Goal: Answer question/provide support: Share knowledge or assist other users

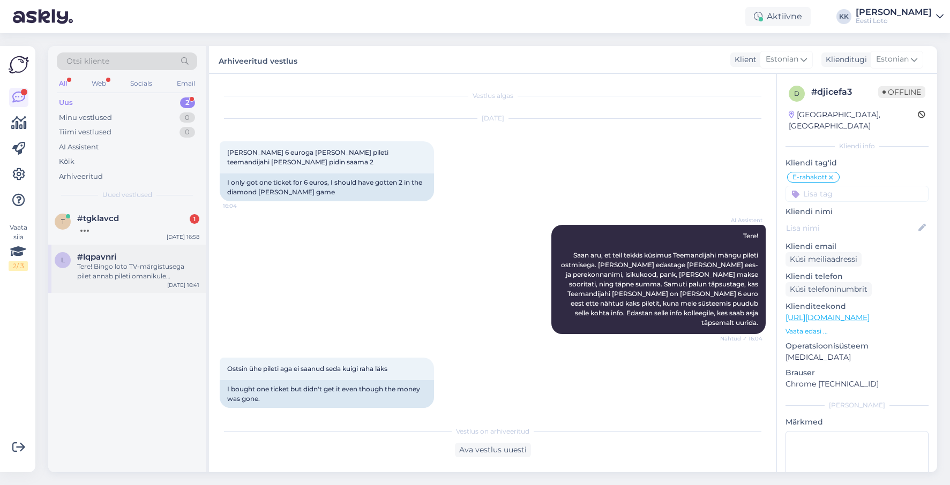
scroll to position [1, 0]
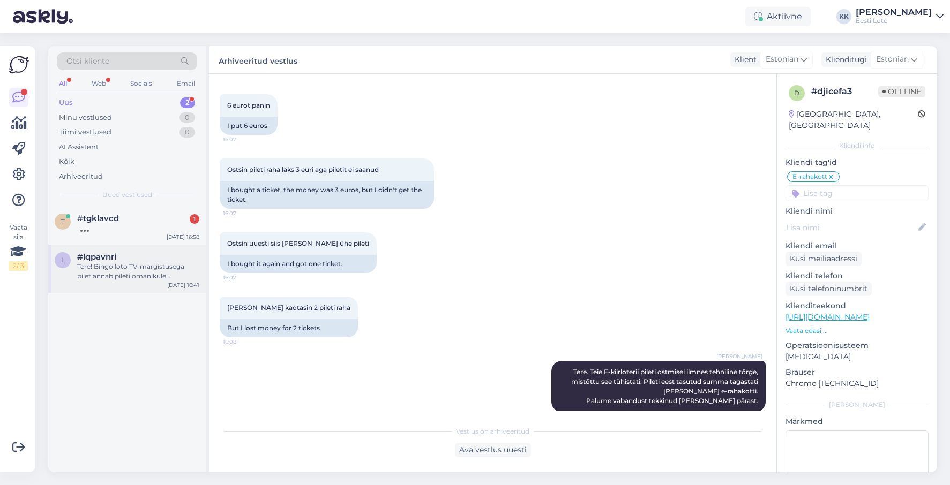
click at [131, 278] on div "Tere! Bingo loto TV-märgistusega pilet annab pileti omanikule võimaluse osaleda…" at bounding box center [138, 271] width 122 height 19
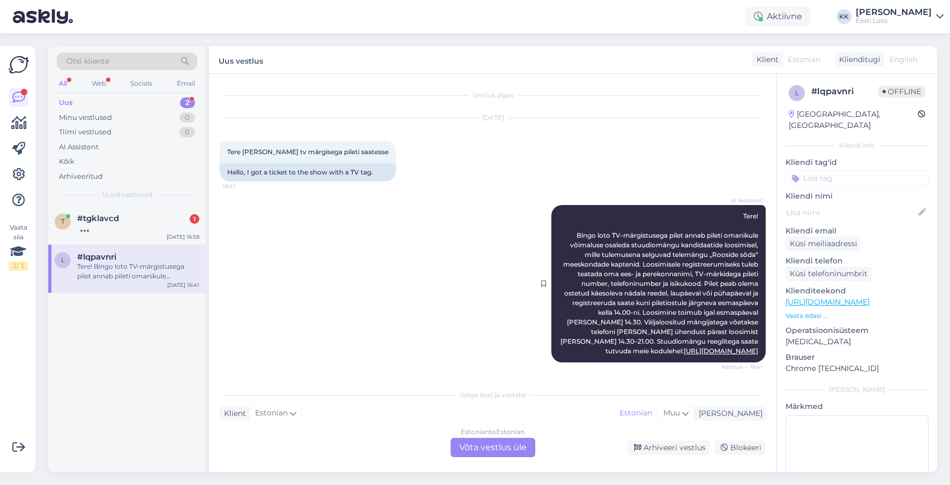
scroll to position [0, 0]
click at [674, 450] on div "Arhiveeri vestlus" at bounding box center [668, 448] width 83 height 14
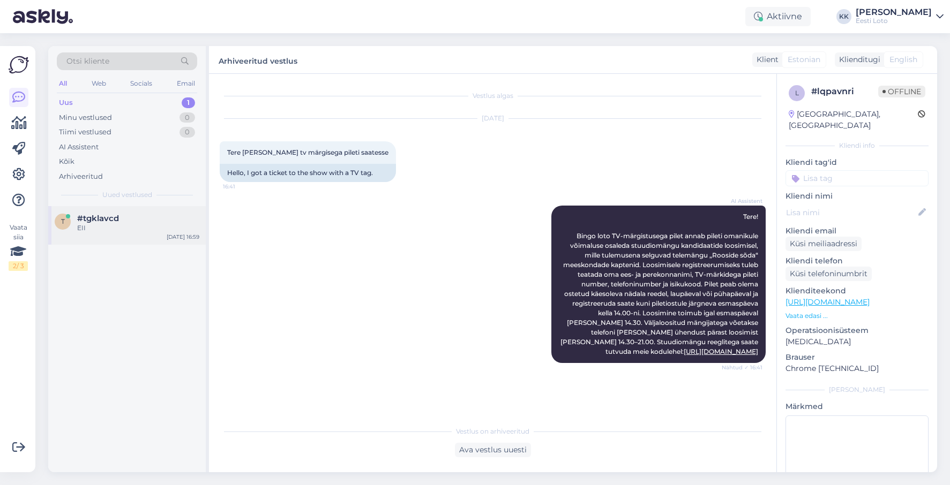
click at [138, 223] on div "#tgklavcd" at bounding box center [138, 219] width 122 height 10
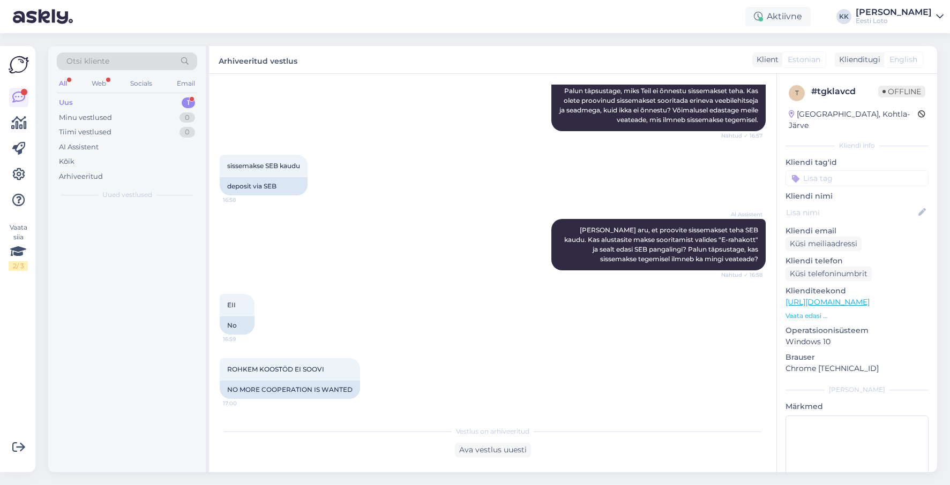
scroll to position [145, 0]
click at [146, 232] on div "Спасибо за предоставленную информацию. Мы проверим платеж при первой возможност…" at bounding box center [138, 232] width 122 height 19
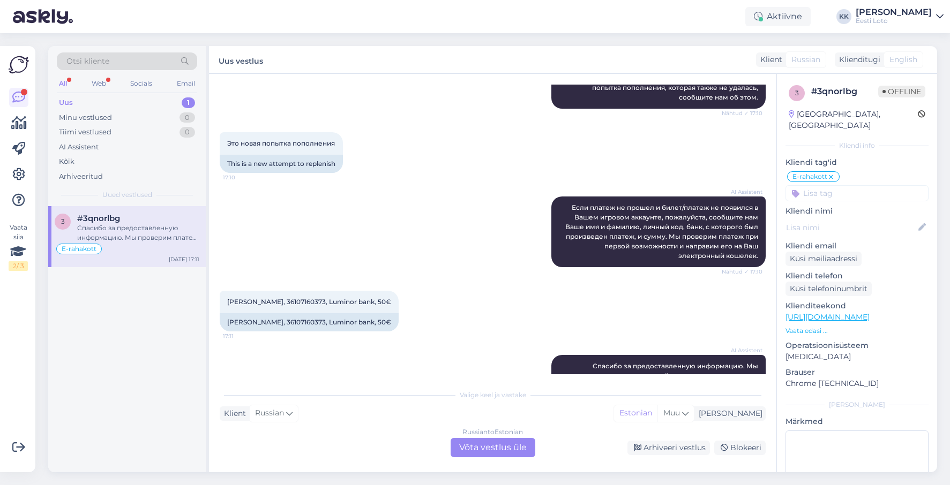
scroll to position [869, 0]
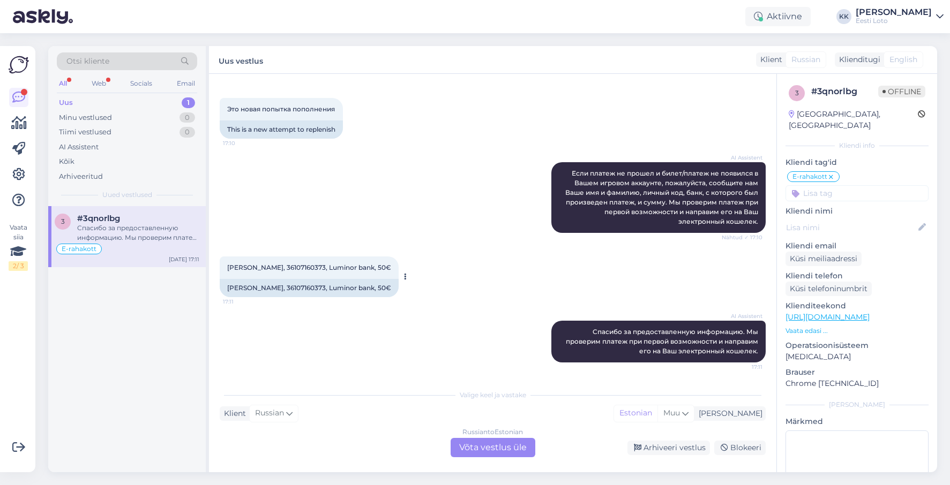
click at [305, 265] on span "[PERSON_NAME], 36107160373, Luminor bank, 50€" at bounding box center [309, 268] width 164 height 8
copy span "36107160373"
click at [506, 372] on div "AI Assistent [PERSON_NAME] за предоставленную информацию. Мы проверим платеж пр…" at bounding box center [493, 341] width 546 height 65
click at [503, 448] on div "Russian to Estonian Võta vestlus üle" at bounding box center [493, 447] width 85 height 19
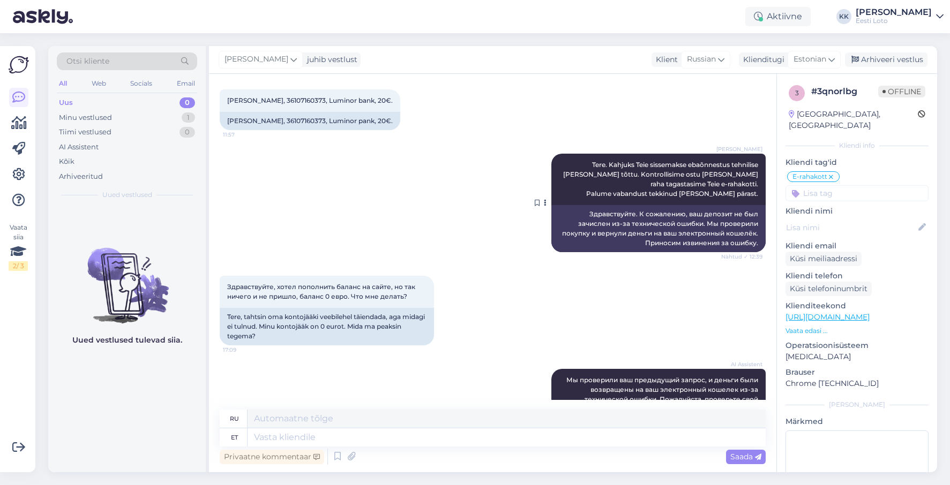
scroll to position [518, 0]
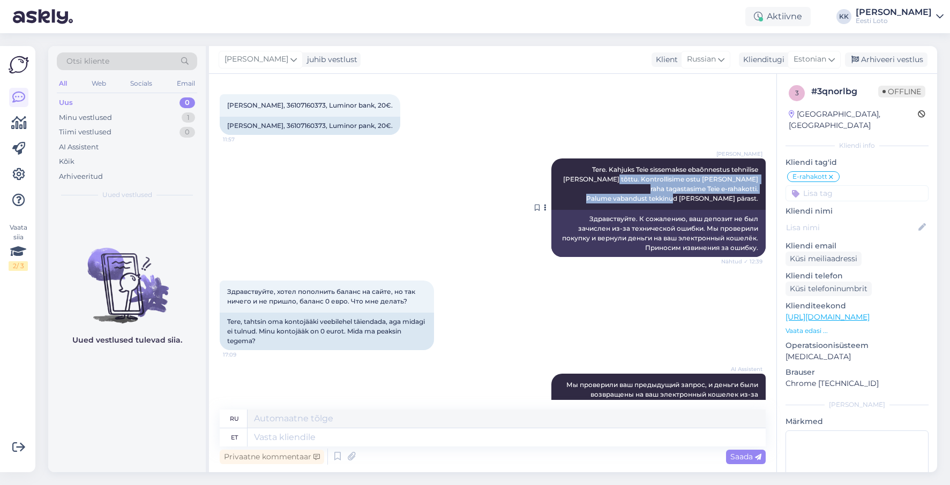
drag, startPoint x: 600, startPoint y: 179, endPoint x: 759, endPoint y: 199, distance: 159.9
click at [759, 199] on div "[PERSON_NAME] Tere. Kahjuks Teie sissemakse ebaõnnestus tehnilise [PERSON_NAME]…" at bounding box center [658, 184] width 214 height 51
copy span "Kontrollisime ostu [PERSON_NAME] raha tagastasime Teie e-rahakotti. Palume vaba…"
click at [431, 441] on textarea at bounding box center [507, 438] width 518 height 18
paste textarea "Kontrollisime ostu [PERSON_NAME] raha tagastasime Teie e-rahakotti. Palume vaba…"
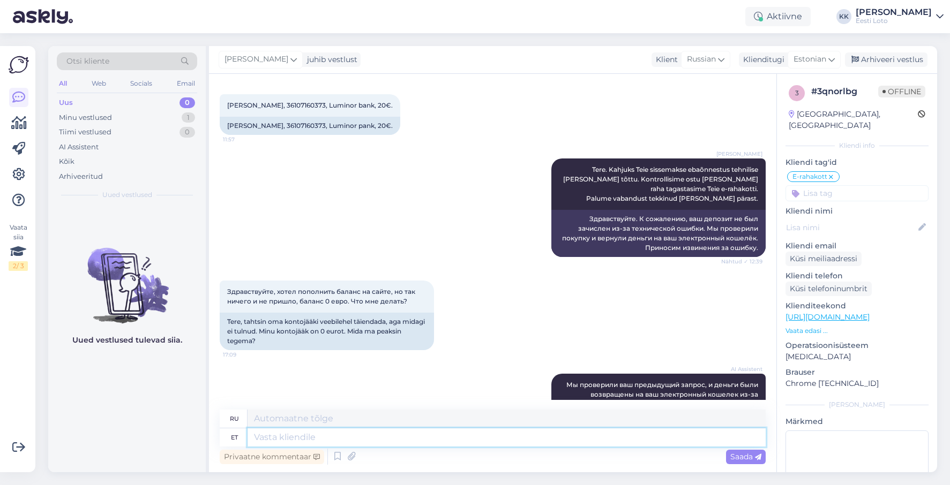
type textarea "Kontrollisime ostu [PERSON_NAME] raha tagastasime Teie e-rahakotti. Palume vaba…"
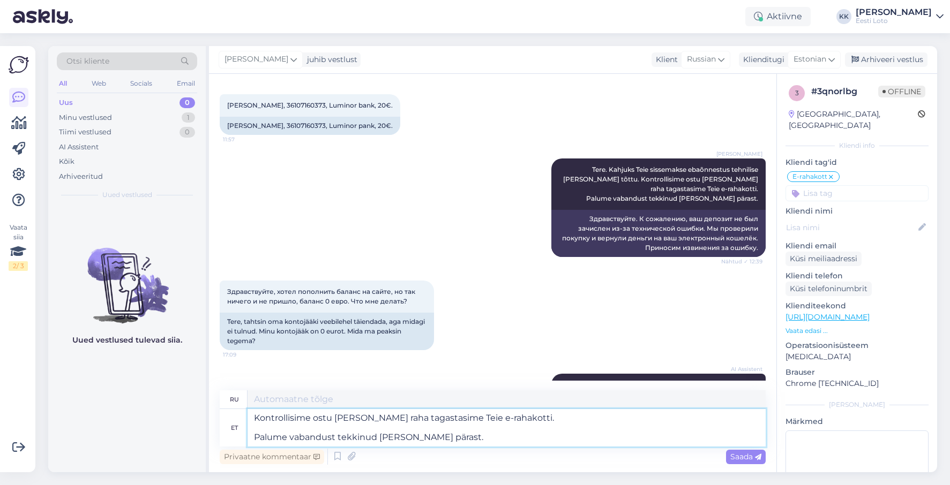
type textarea "Мы проверили покупку и вернули деньги на ваш электронный кошелек. Приносим изви…"
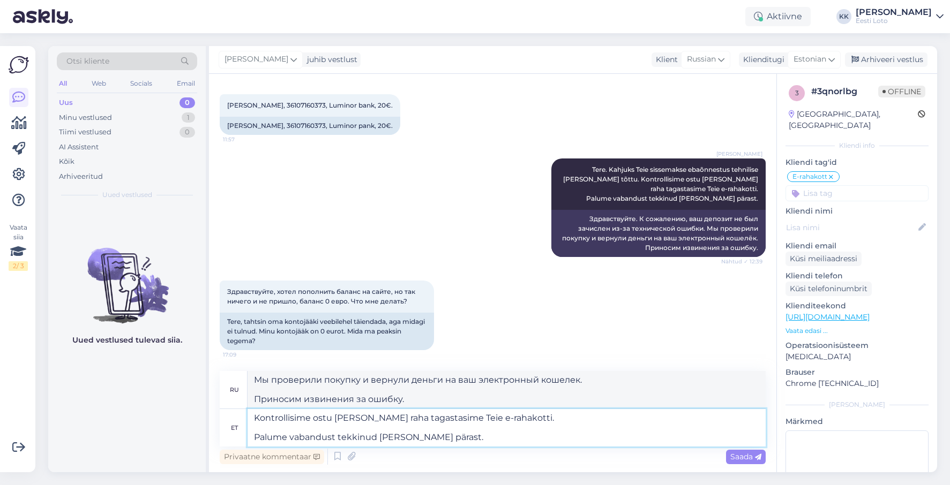
drag, startPoint x: 250, startPoint y: 418, endPoint x: 263, endPoint y: 415, distance: 13.3
click at [250, 418] on textarea "Kontrollisime ostu [PERSON_NAME] raha tagastasime Teie e-rahakotti. Palume vaba…" at bounding box center [507, 428] width 518 height 38
type textarea "Tere. Kontrollisime ostu [PERSON_NAME] raha tagastasime Teie e-rahakotti. Palum…"
type textarea "Здравствуйте. Мы проверили вашу покупку и вернули деньги на ваш электронный кош…"
click at [251, 436] on textarea "Tere. Kontrollisime ostu [PERSON_NAME] raha tagastasime Teie e-rahakotti. Palum…" at bounding box center [507, 428] width 518 height 38
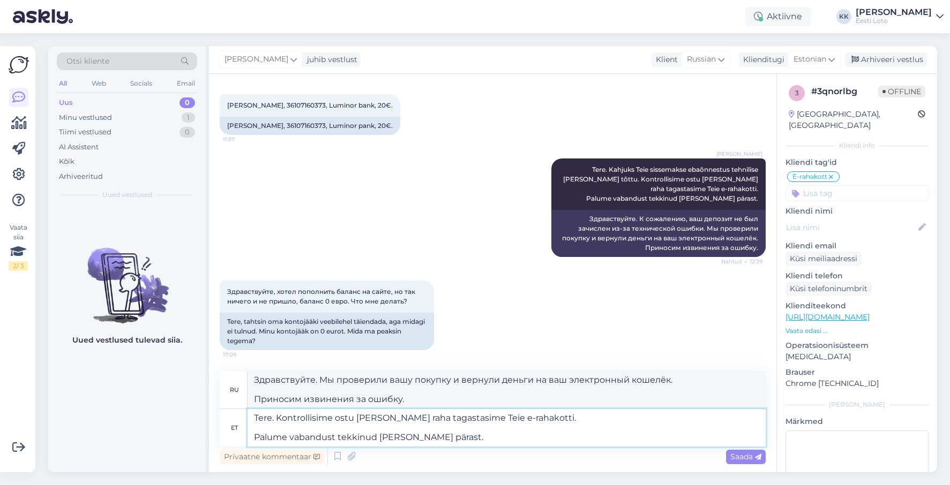
type textarea "Tere. Kontrollisime ostu [PERSON_NAME] raha tagastasime Teie e-rahakotti. Palum…"
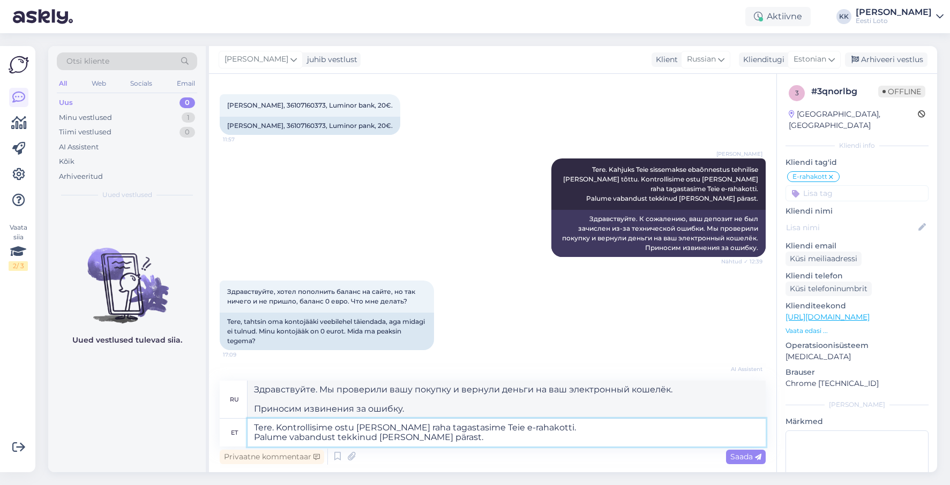
type textarea "Здравствуйте. Мы проверили вашу покупку и вернули деньги на ваш электронный кош…"
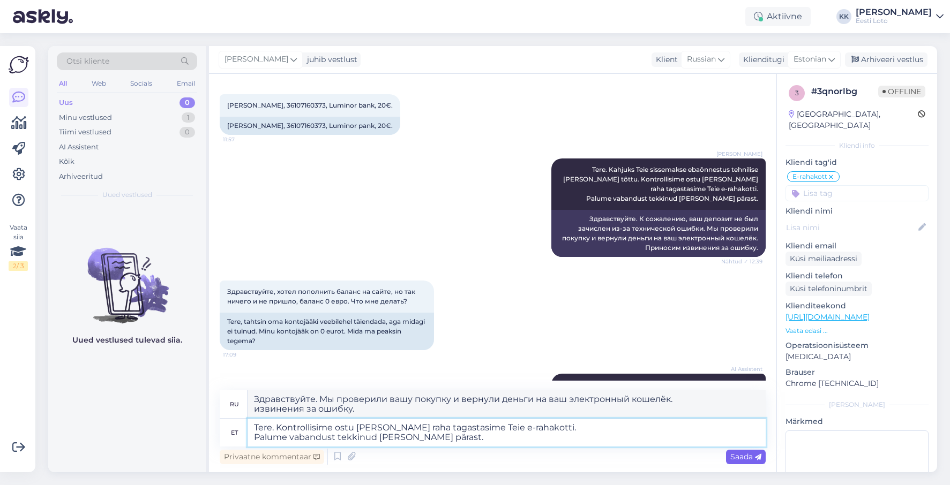
type textarea "Tere. Kontrollisime ostu [PERSON_NAME] raha tagastasime Teie e-rahakotti. Palum…"
click at [740, 455] on span "Saada" at bounding box center [745, 457] width 31 height 10
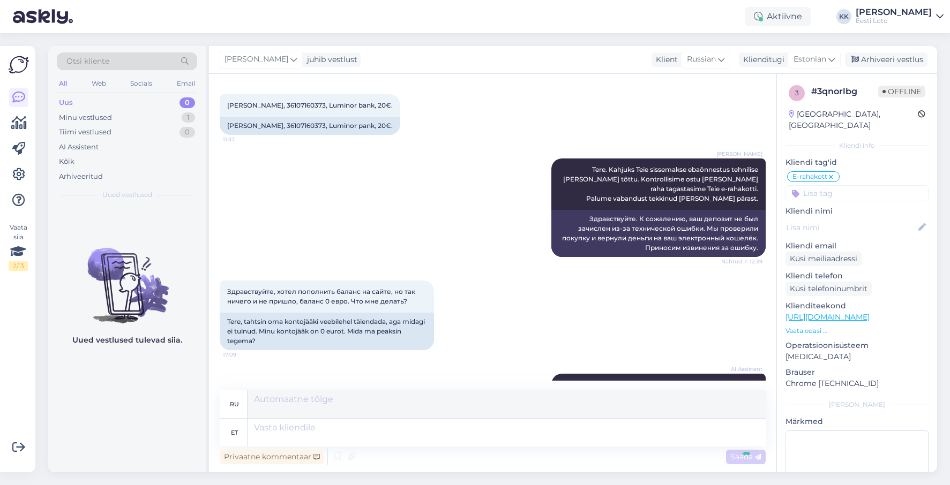
scroll to position [965, 0]
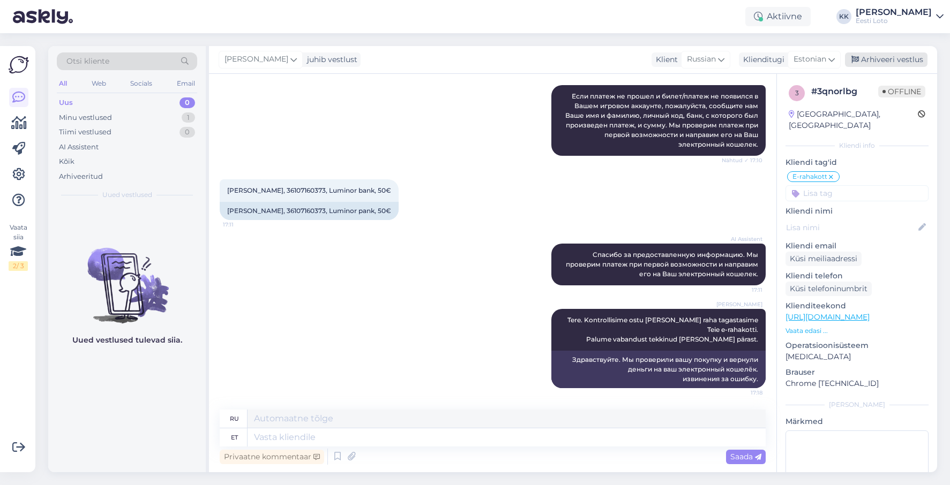
click at [894, 56] on div "Arhiveeri vestlus" at bounding box center [886, 60] width 83 height 14
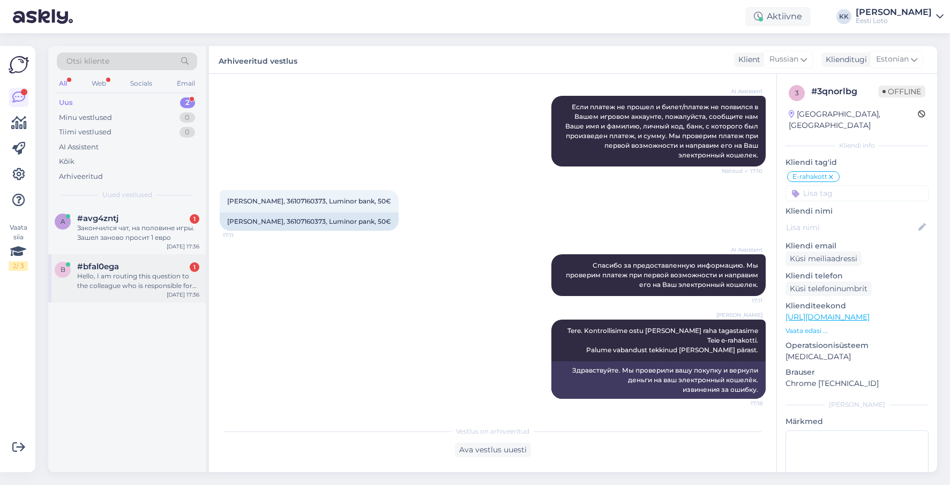
click at [115, 271] on span "#bfal0ega" at bounding box center [98, 267] width 42 height 10
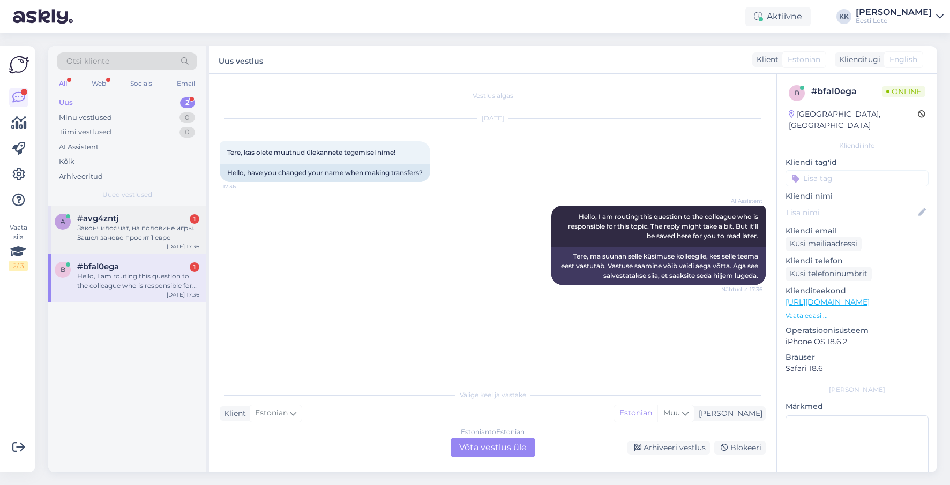
click at [145, 228] on div "Закончился чат, на половине игры. Зашел заново просит 1 евро" at bounding box center [138, 232] width 122 height 19
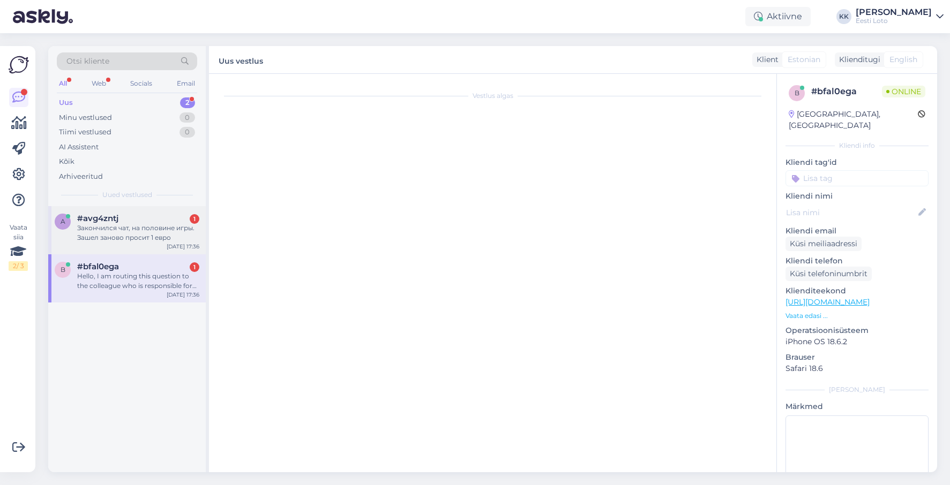
scroll to position [127, 0]
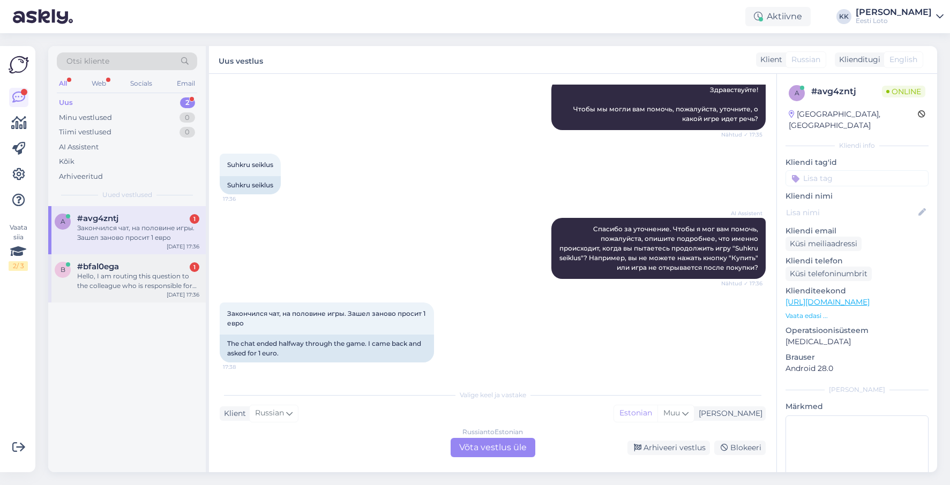
click at [144, 271] on div "#bfal0ega 1" at bounding box center [138, 267] width 122 height 10
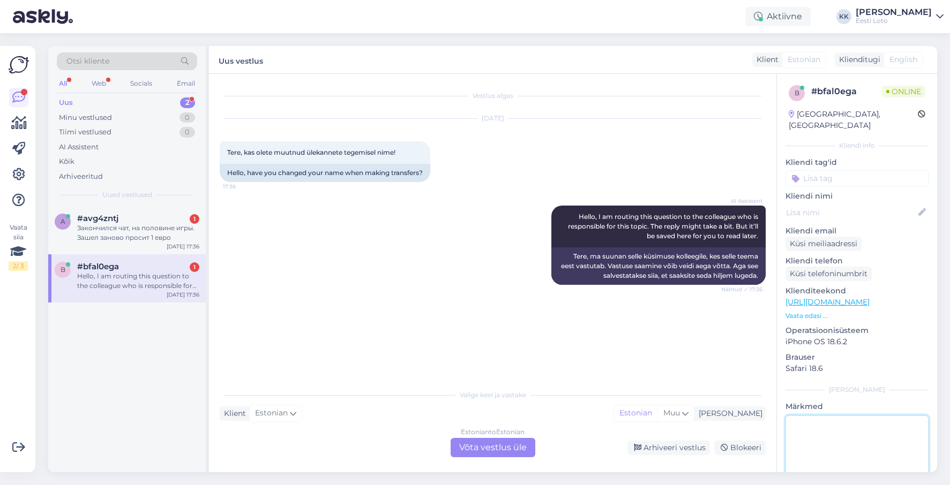
click at [835, 423] on textarea at bounding box center [856, 464] width 143 height 96
click at [840, 419] on textarea at bounding box center [856, 464] width 143 height 96
type textarea "suheldud telefoni teel"
click at [856, 170] on input at bounding box center [856, 178] width 143 height 16
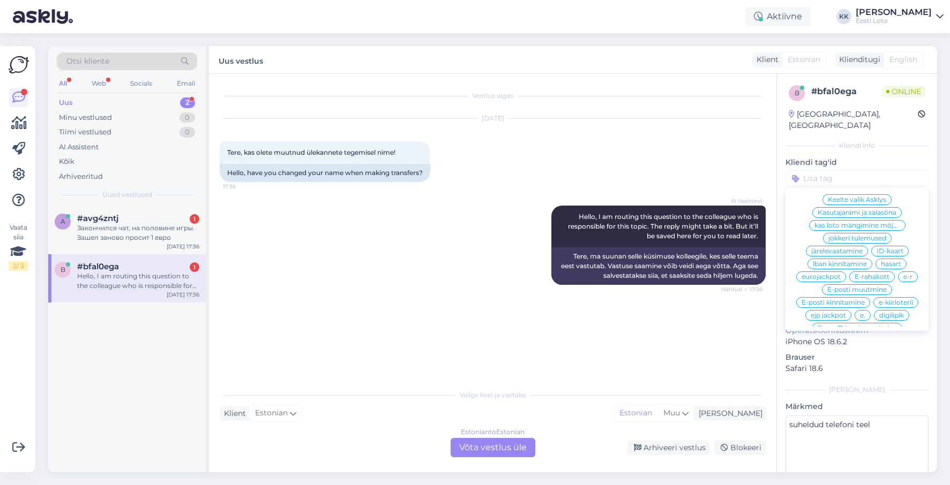
scroll to position [461, 0]
click at [873, 271] on span "E-rahakott" at bounding box center [872, 274] width 35 height 6
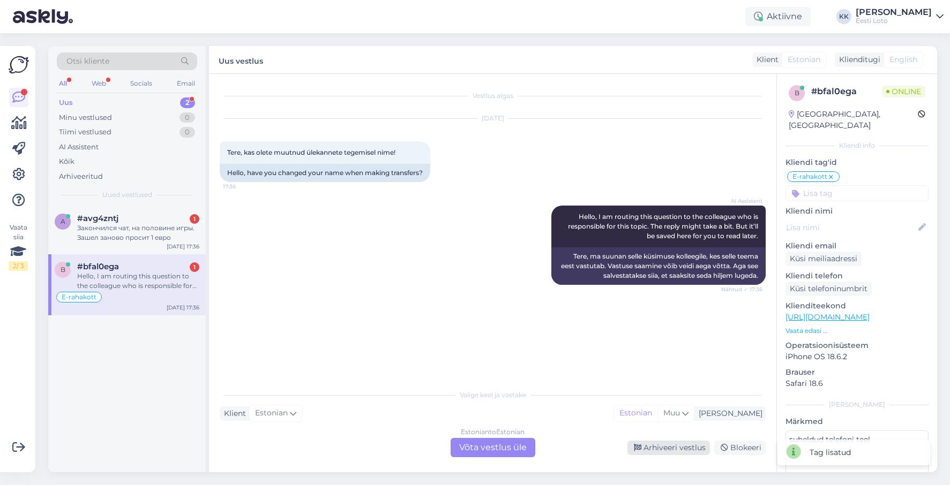
click at [668, 446] on div "Arhiveeri vestlus" at bounding box center [668, 448] width 83 height 14
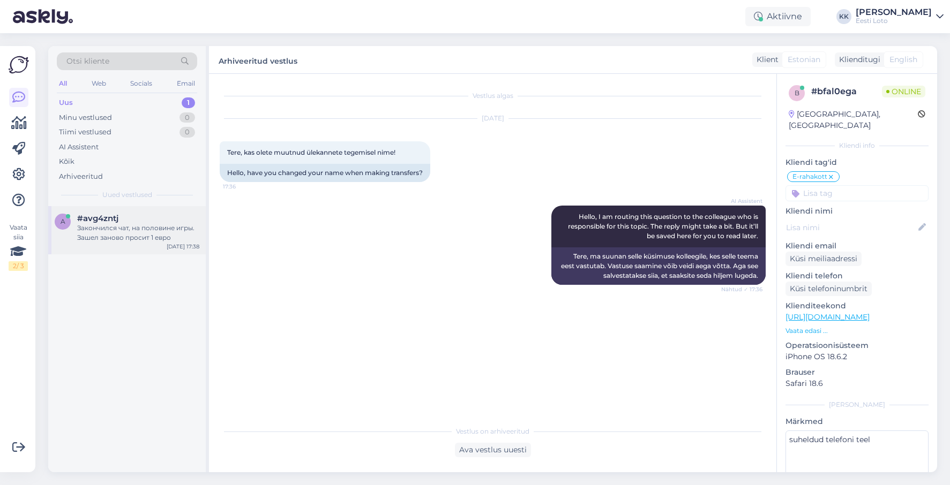
click at [125, 233] on div "Закончился чат, на половине игры. Зашел заново просит 1 евро" at bounding box center [138, 232] width 122 height 19
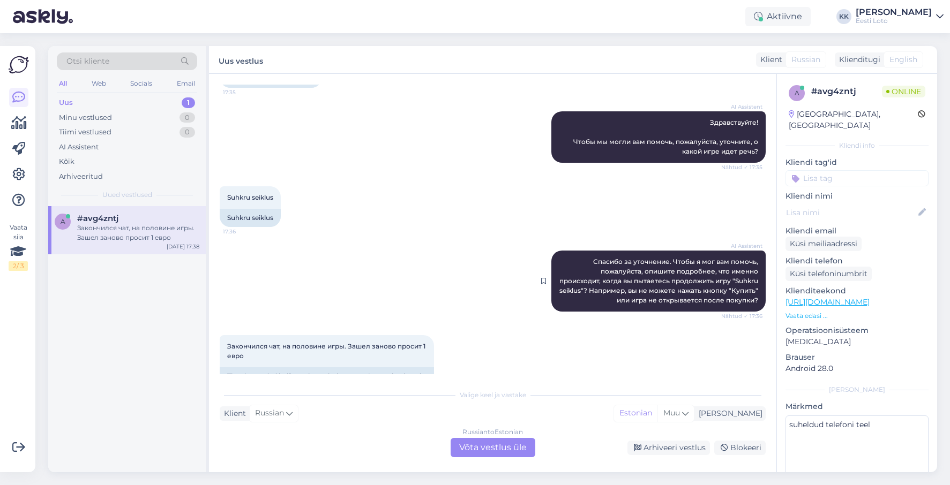
scroll to position [93, 0]
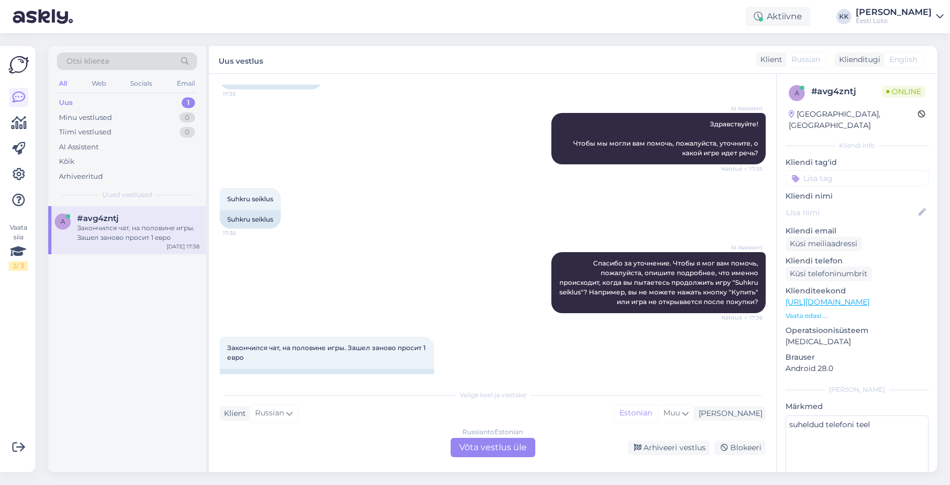
click at [507, 446] on div "Russian to Estonian Võta vestlus üle" at bounding box center [493, 447] width 85 height 19
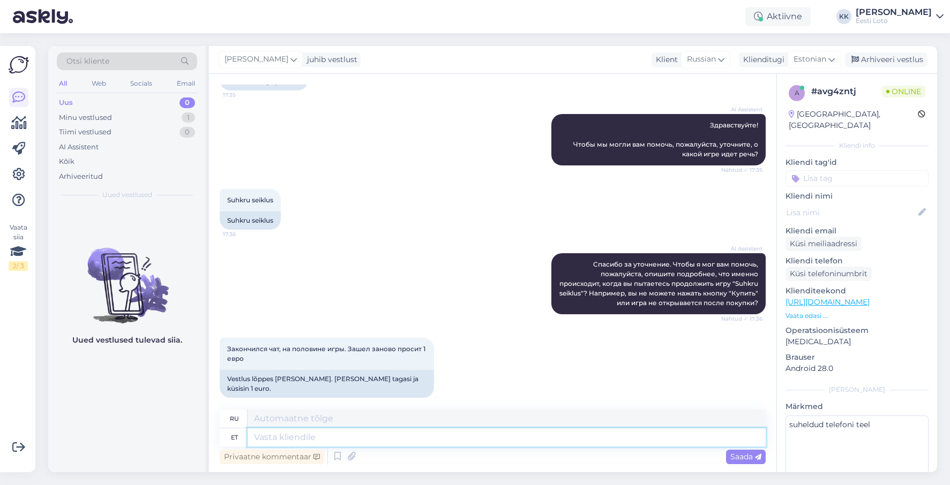
drag, startPoint x: 498, startPoint y: 439, endPoint x: 557, endPoint y: 420, distance: 62.5
click at [498, 439] on textarea at bounding box center [507, 438] width 518 height 18
type textarea "Tere"
type textarea "Привет"
type textarea "Tere."
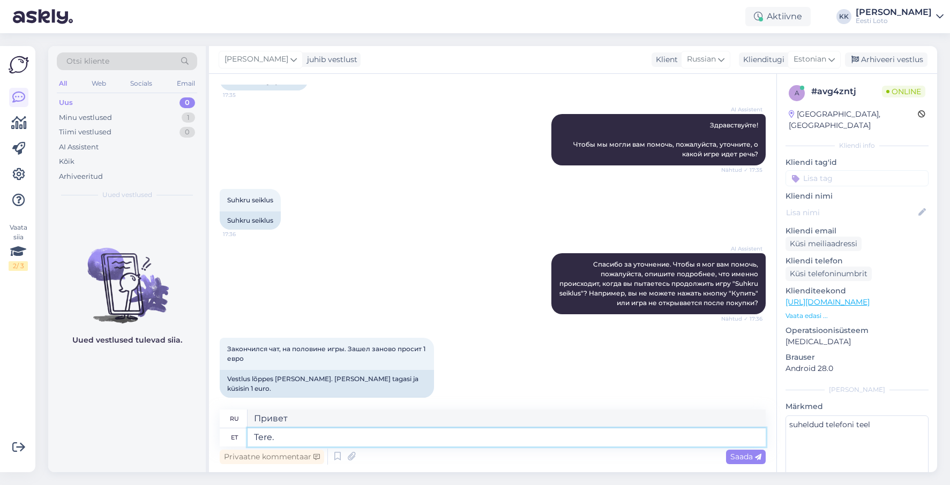
type textarea "Привет."
type textarea "Tere. Kontrollimisel"
type textarea "Привет. Проверяю."
type textarea "Tere. Kontrollimiseks e"
type textarea "Здравствуйте. Для проверки."
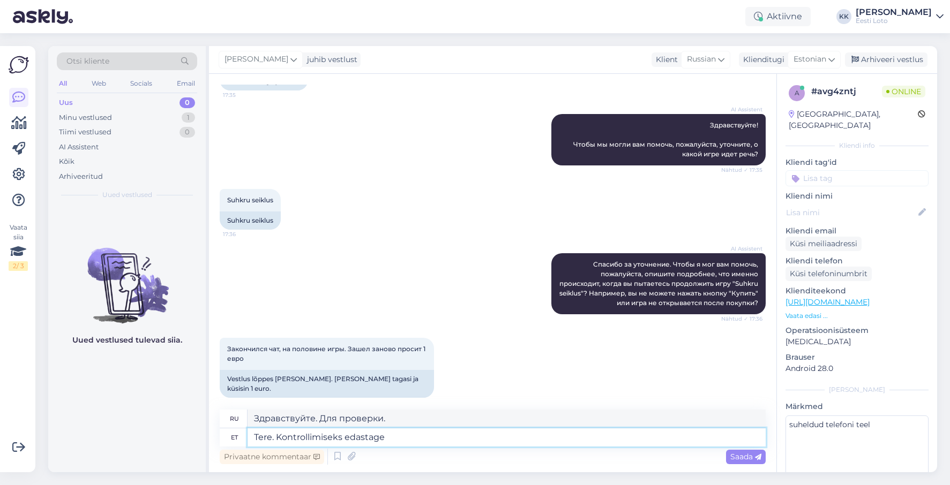
type textarea "Tere. Kontrollimiseks edastage p"
type textarea "Здравствуйте. Пожалуйста, отправьте для проверки."
type textarea "Tere. Kontrollimiseks edastage palun e"
type textarea "Здравствуйте. Перешлите, пожалуйста, на проверку."
type textarea "Tere. Kontrollimiseks edastage palun enda isi"
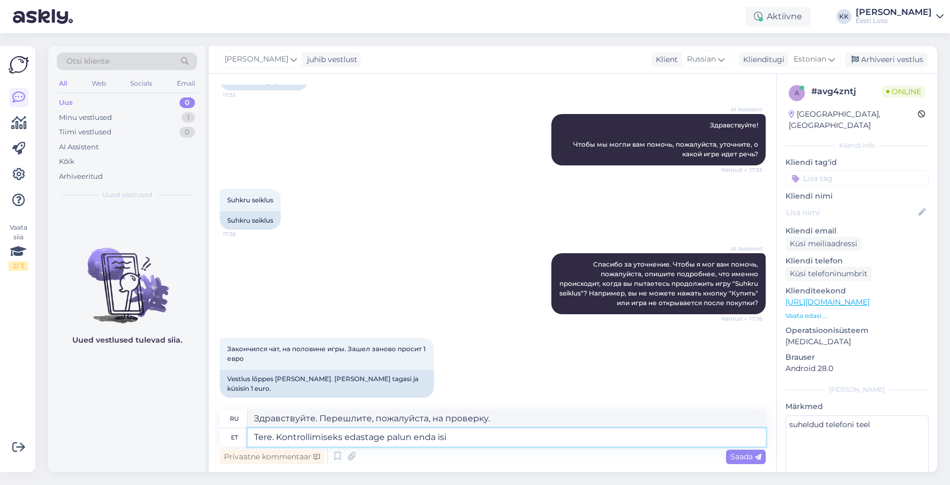
type textarea "Здравствуйте. Пожалуйста, пришлите свой для проверки."
type textarea "Tere. Kontrollimiseks edastage palun enda isikukood."
type textarea "Здравствуйте. Пожалуйста, укажите ваш персональный идентификационный номер для …"
type textarea "Tere. Kontrollimiseks edastage palun enda isikukood."
click at [731, 456] on span "Saada" at bounding box center [745, 457] width 31 height 10
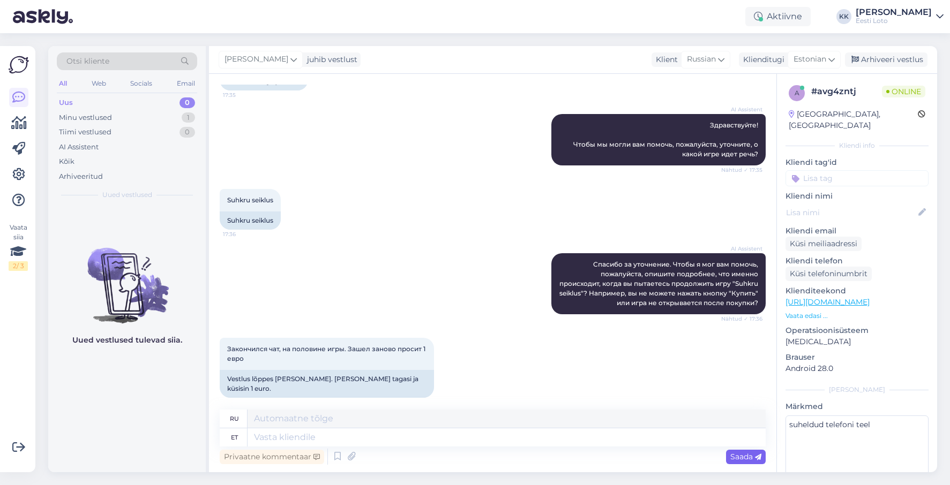
scroll to position [166, 0]
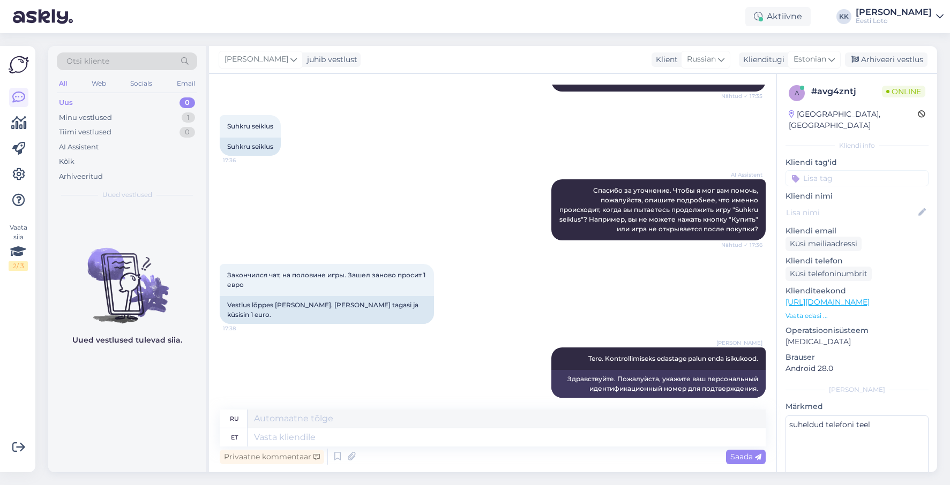
click at [858, 170] on input at bounding box center [856, 178] width 143 height 16
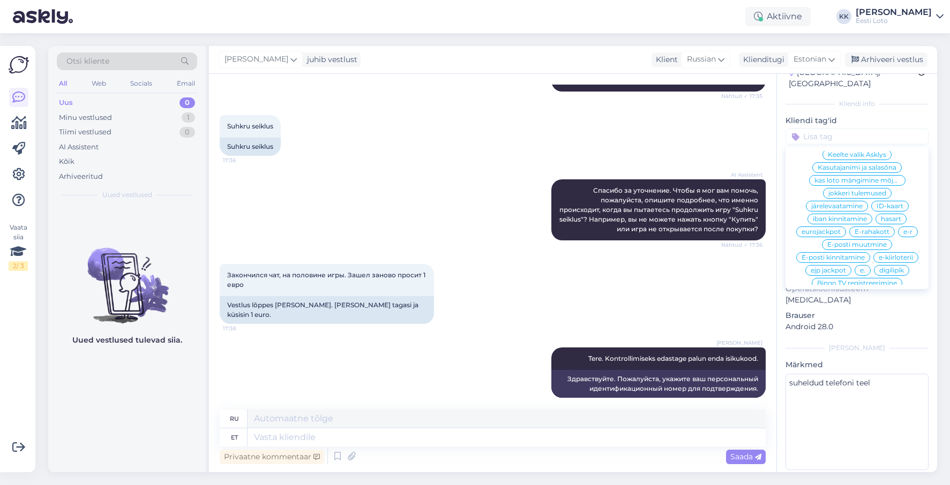
scroll to position [458, 0]
click at [897, 258] on span "e-kiirloterii" at bounding box center [896, 261] width 34 height 6
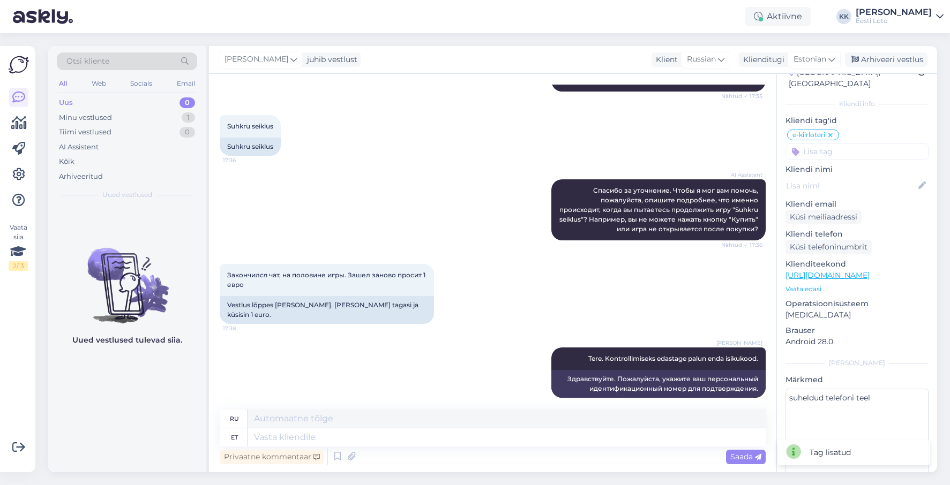
scroll to position [27, 0]
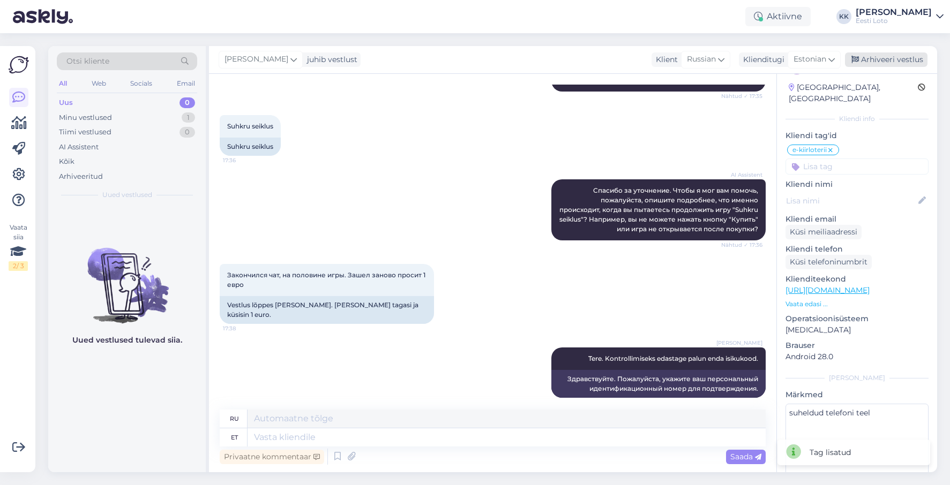
click at [874, 57] on div "Arhiveeri vestlus" at bounding box center [886, 60] width 83 height 14
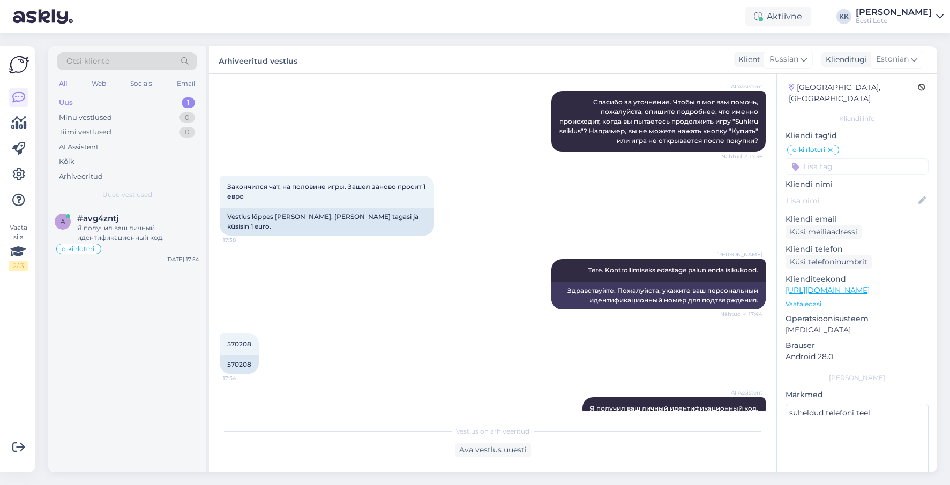
scroll to position [255, 0]
click at [246, 340] on span "570208" at bounding box center [239, 344] width 24 height 8
copy span "570208"
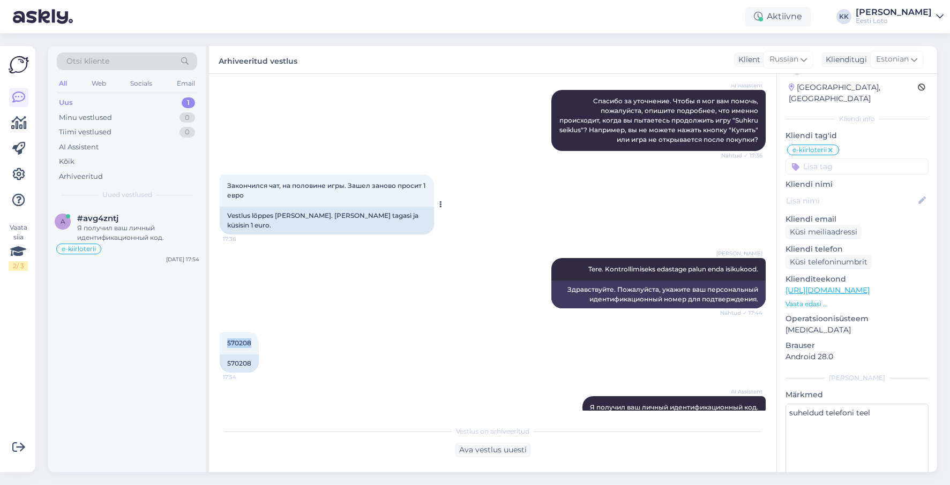
scroll to position [258, 0]
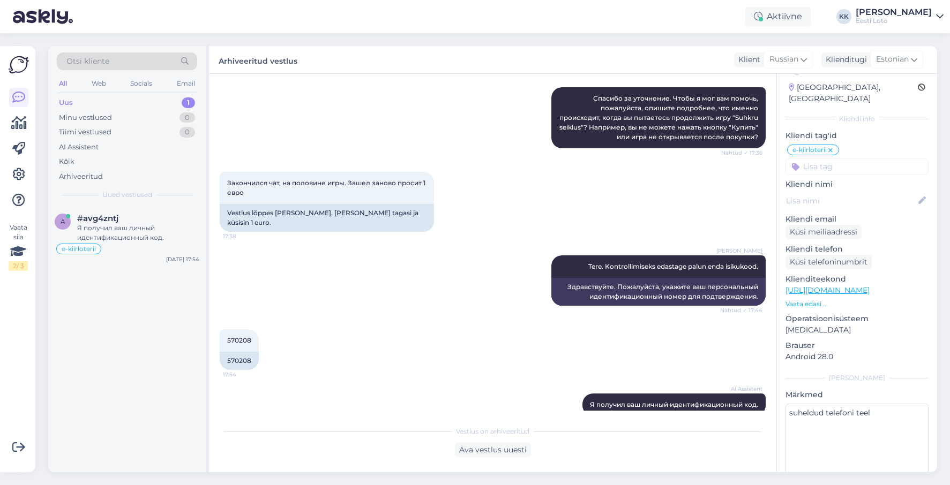
click at [365, 318] on div "[DATE] 17:54 570208" at bounding box center [493, 350] width 546 height 64
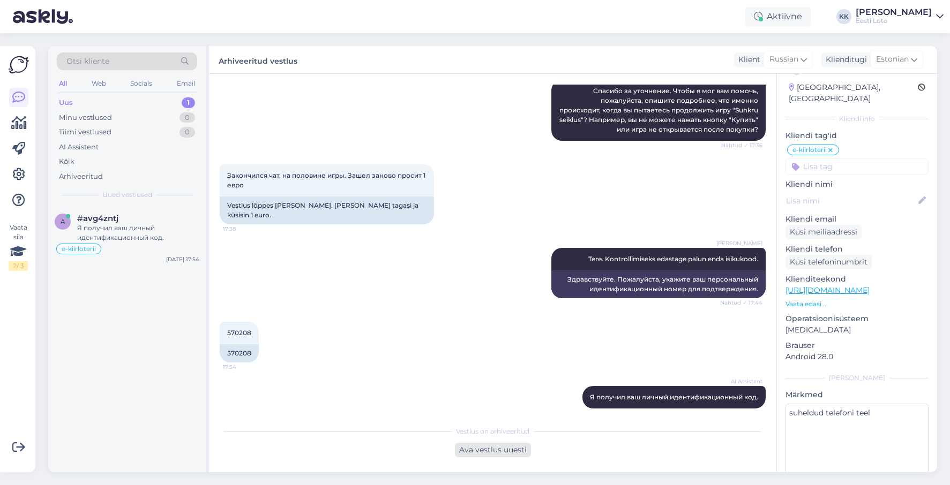
click at [499, 447] on div "Ava vestlus uuesti" at bounding box center [493, 450] width 76 height 14
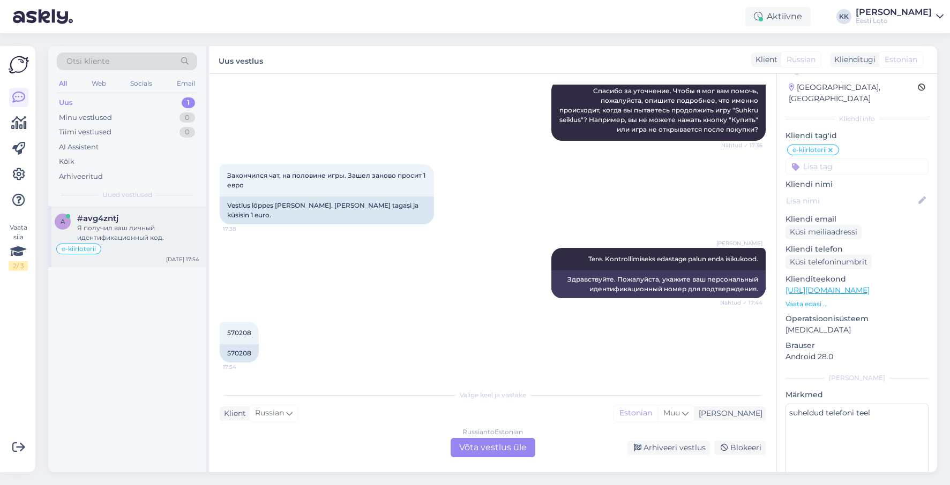
click at [139, 229] on div "Я получил ваш личный идентификационный код." at bounding box center [138, 232] width 122 height 19
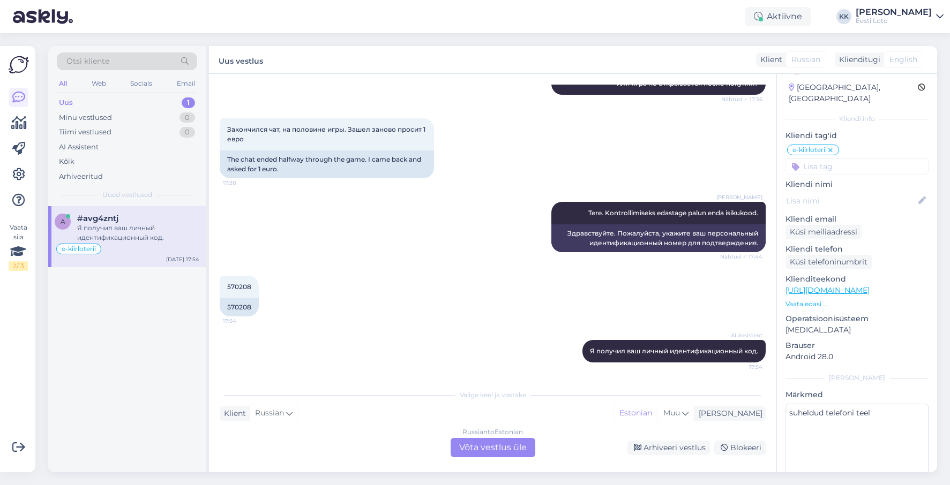
click at [474, 448] on div "Russian to Estonian Võta vestlus üle" at bounding box center [493, 447] width 85 height 19
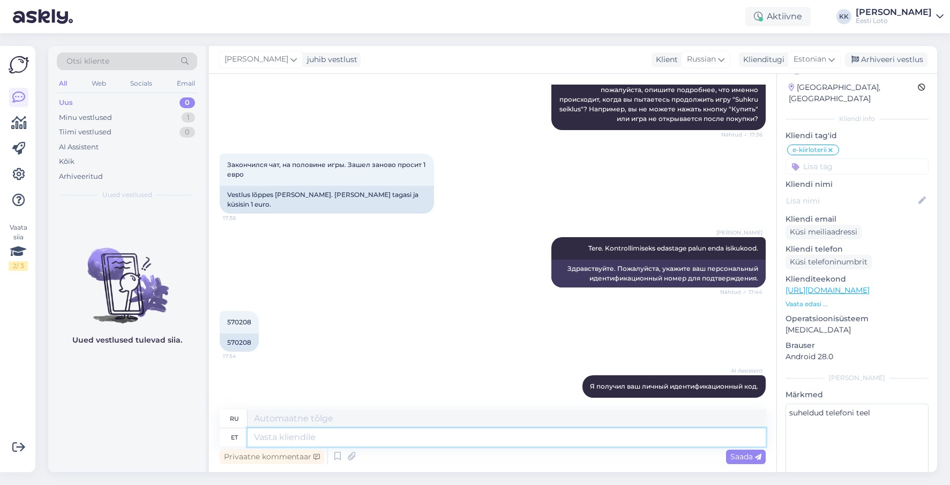
click at [482, 441] on textarea at bounding box center [507, 438] width 518 height 18
click at [462, 438] on textarea at bounding box center [507, 438] width 518 height 18
type textarea "Palun t"
type textarea "Пожалуйста"
type textarea "Palun täpsustage"
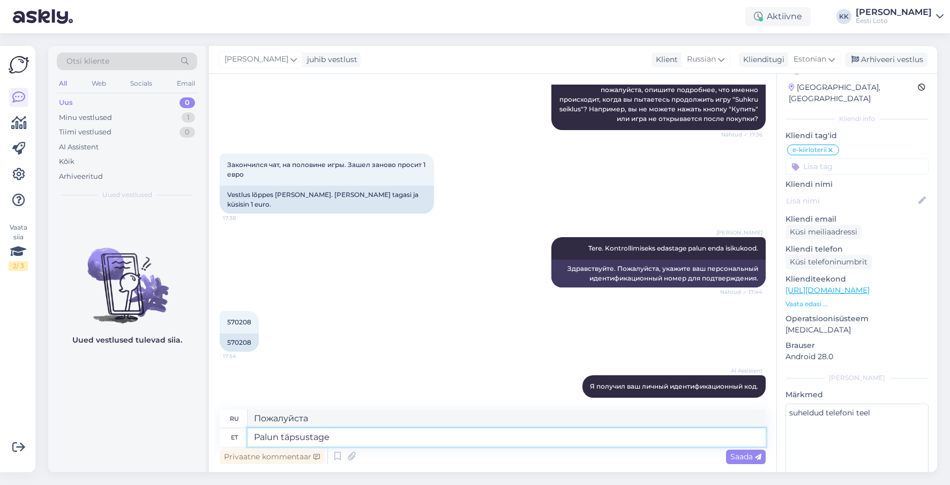
type textarea "Пожалуйста, уточните"
type textarea "Palun täpsustage isikuk"
type textarea "Пожалуйста, укажите Вашу личность."
type textarea "Palun täpsustage isikukoodi."
type textarea "Пожалуйста, укажите Ваш персональный идентификационный номер."
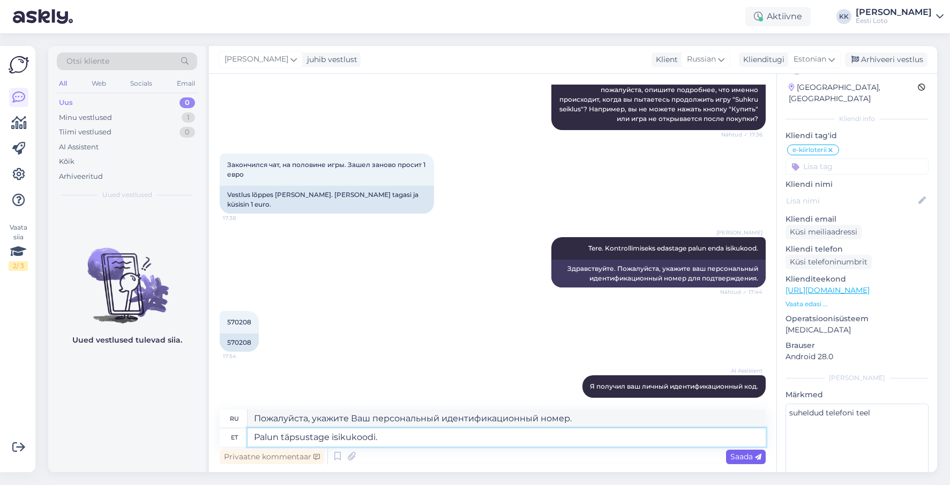
type textarea "Palun täpsustage isikukoodi."
drag, startPoint x: 742, startPoint y: 457, endPoint x: 740, endPoint y: 462, distance: 5.6
click at [742, 457] on span "Saada" at bounding box center [745, 457] width 31 height 10
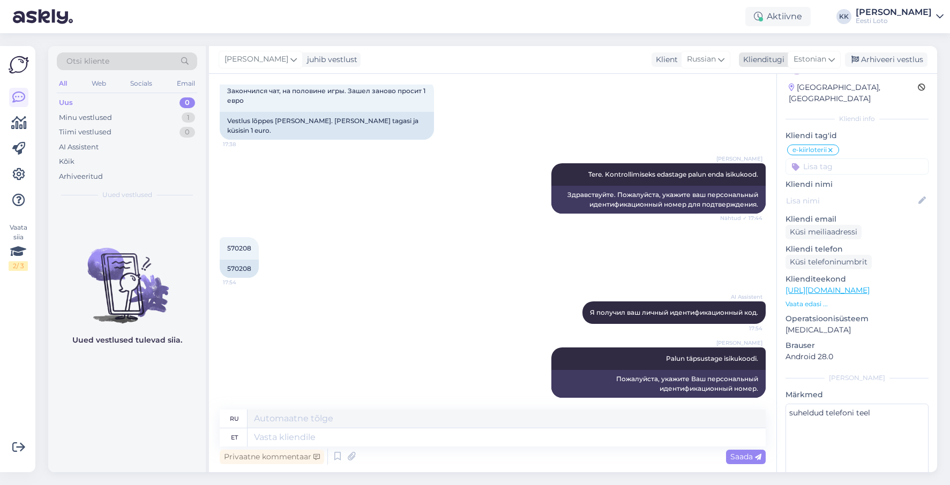
click at [877, 61] on div "Arhiveeri vestlus" at bounding box center [886, 60] width 83 height 14
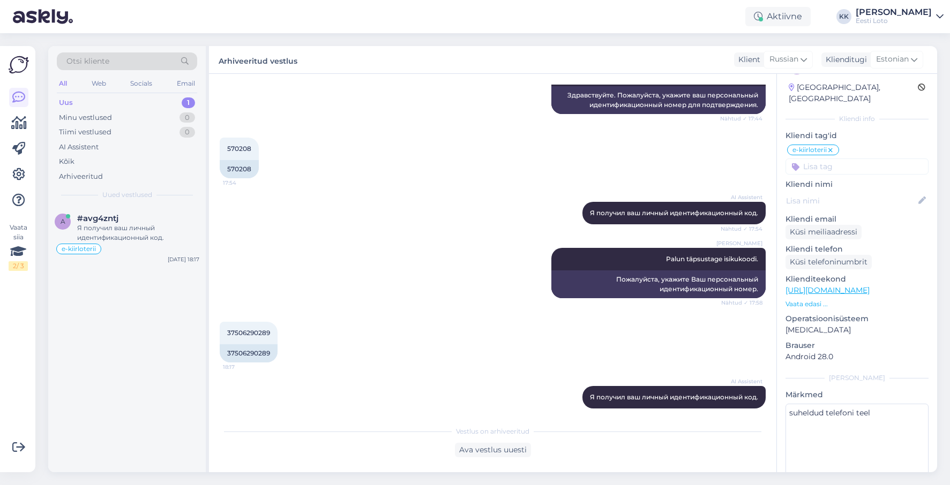
scroll to position [449, 0]
